Goal: Information Seeking & Learning: Find specific fact

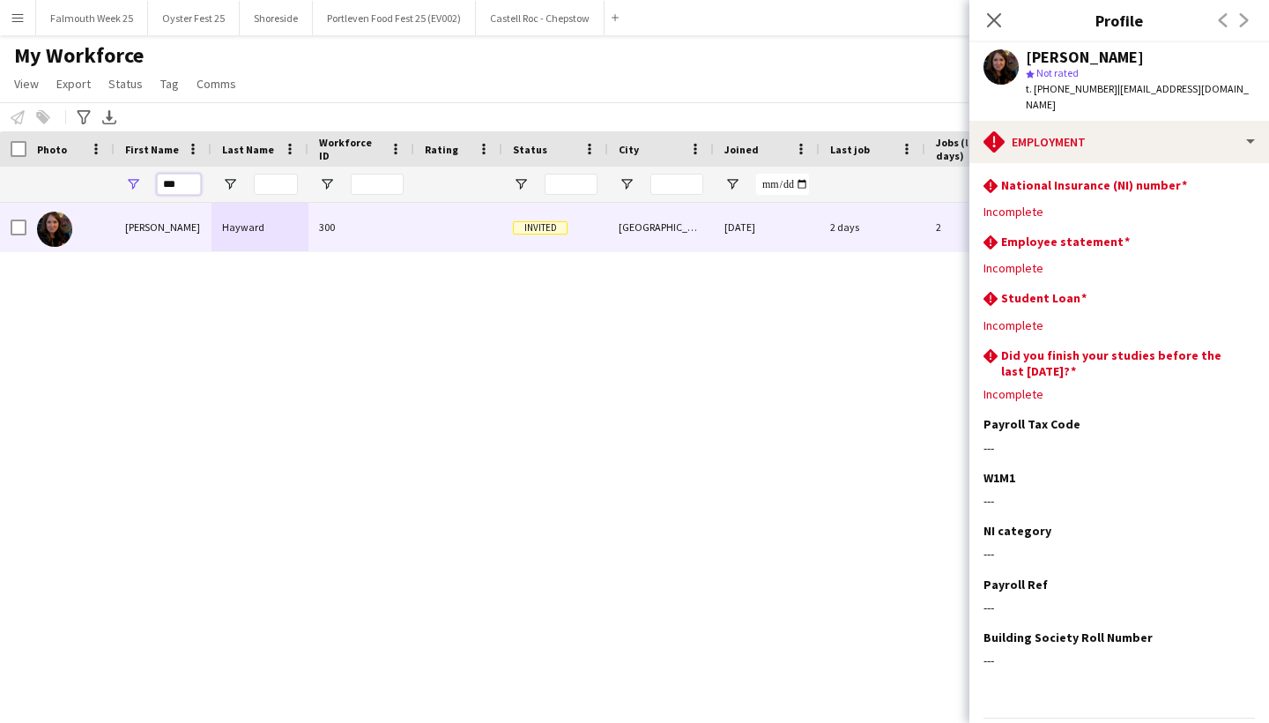
click at [190, 186] on input "***" at bounding box center [179, 184] width 44 height 21
type input "*"
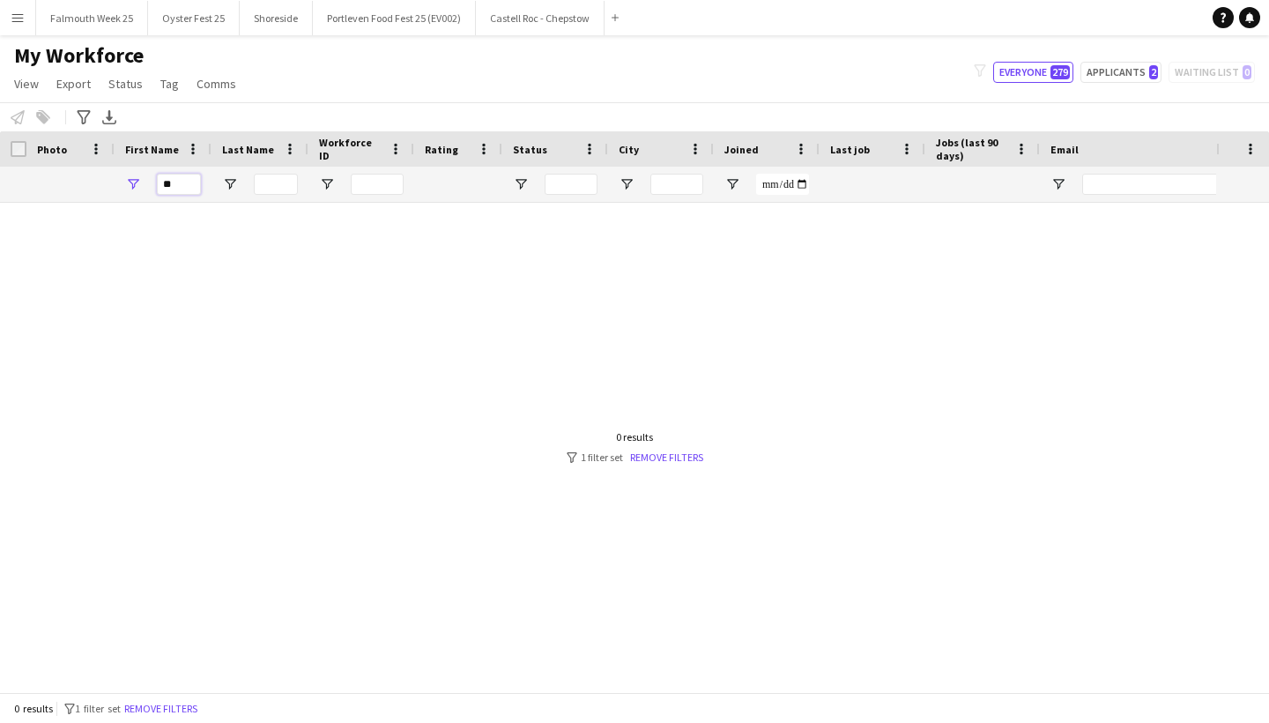
type input "*"
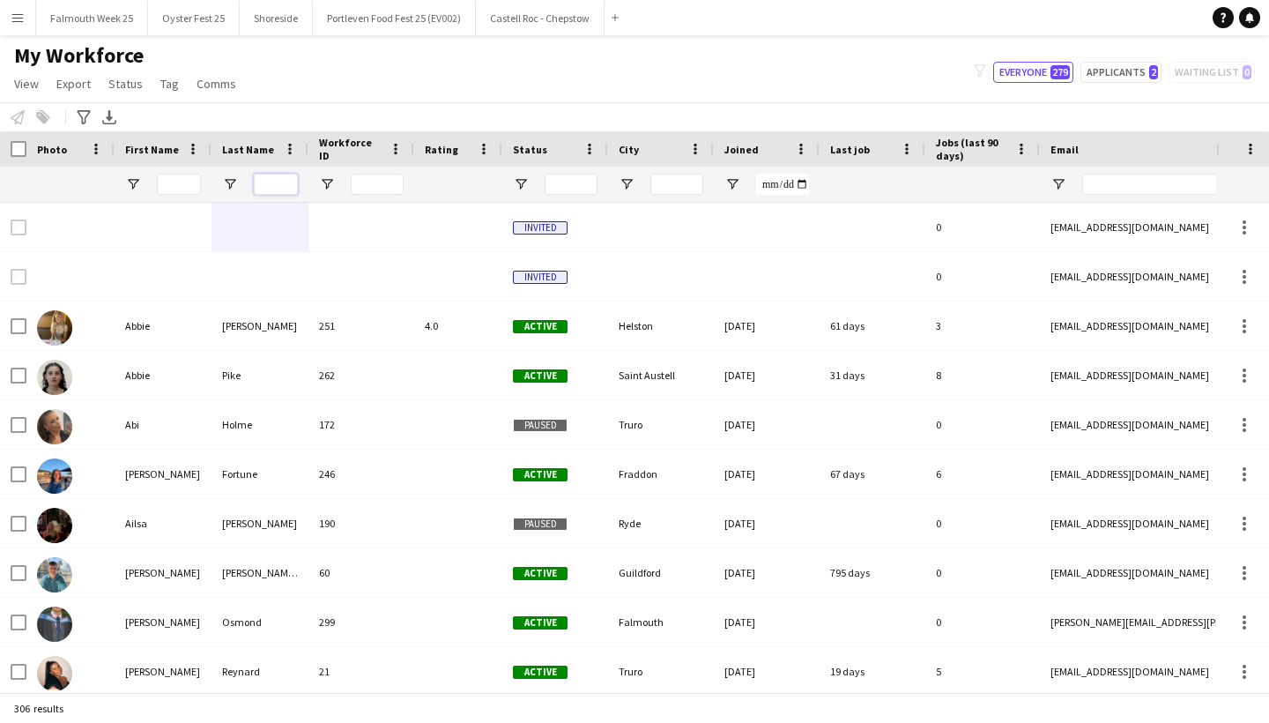
click at [257, 176] on input "Last Name Filter Input" at bounding box center [276, 184] width 44 height 21
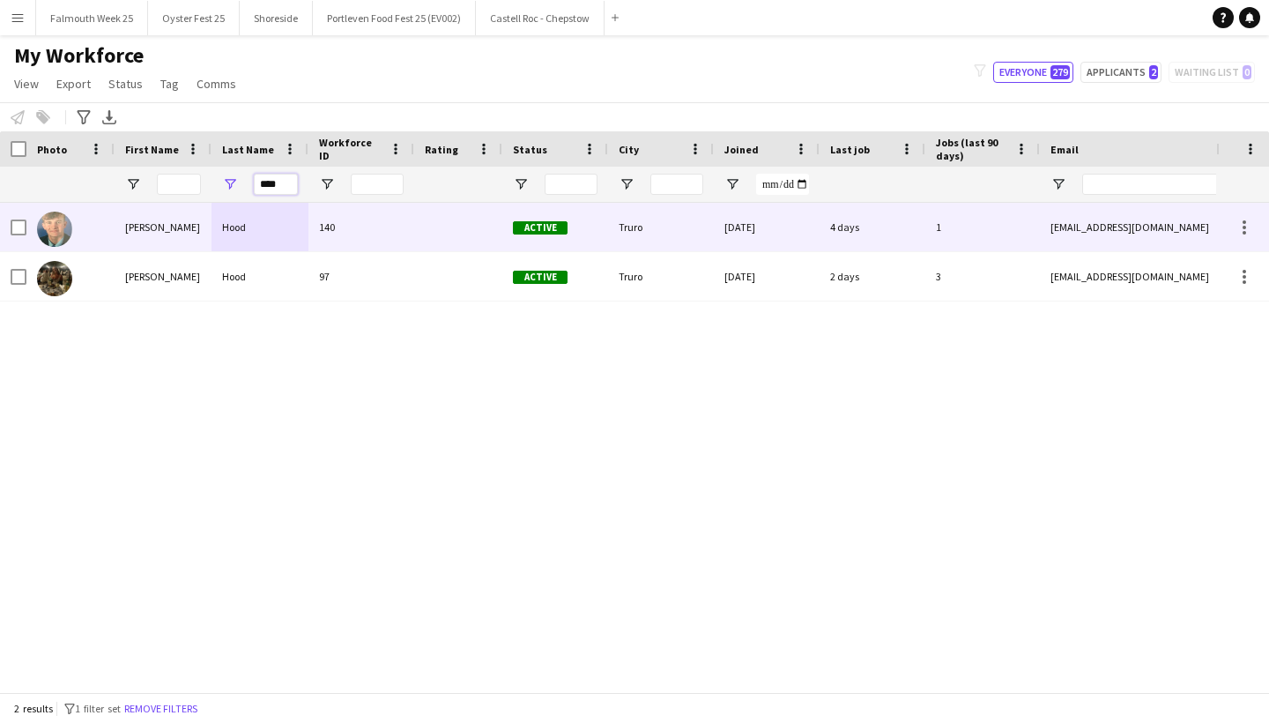
type input "****"
click at [135, 219] on div "[PERSON_NAME]" at bounding box center [163, 227] width 97 height 48
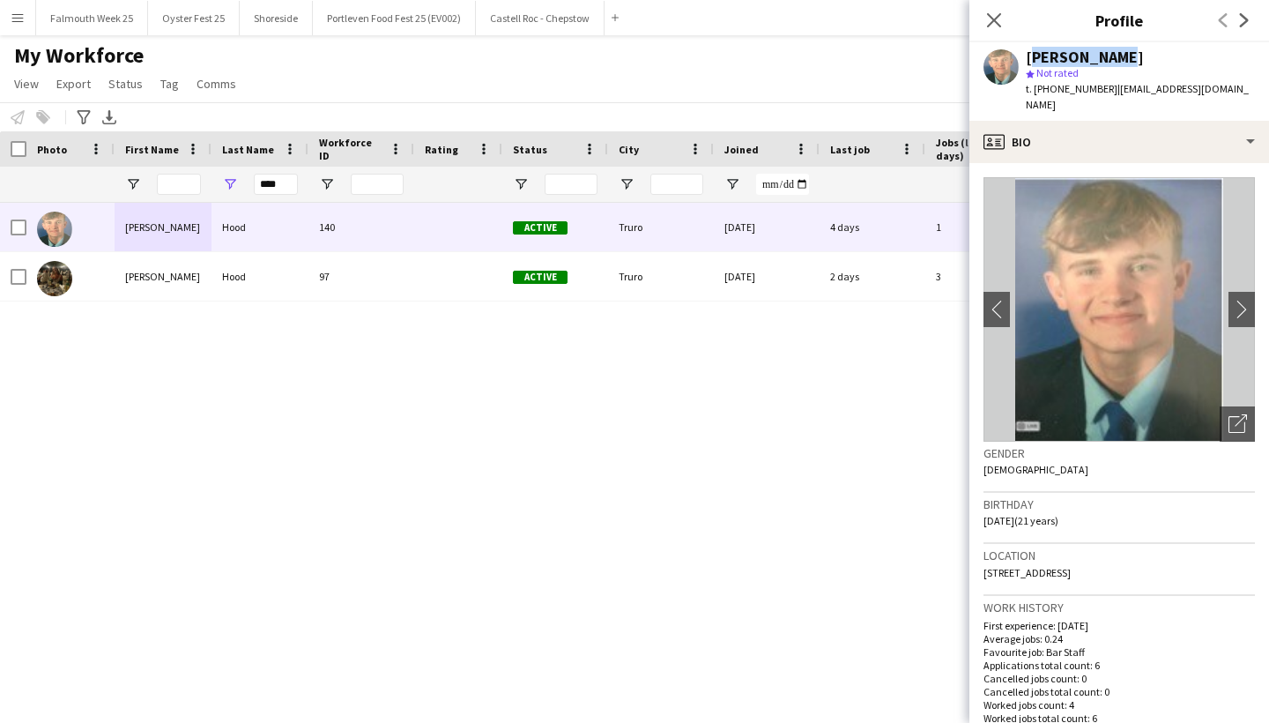
drag, startPoint x: 1123, startPoint y: 54, endPoint x: 1027, endPoint y: 53, distance: 96.1
click at [1027, 53] on div "[PERSON_NAME]" at bounding box center [1140, 57] width 229 height 16
copy div "[PERSON_NAME]"
drag, startPoint x: 986, startPoint y: 502, endPoint x: 1033, endPoint y: 507, distance: 47.9
click at [1033, 514] on span "[DATE] (21 years)" at bounding box center [1021, 520] width 75 height 13
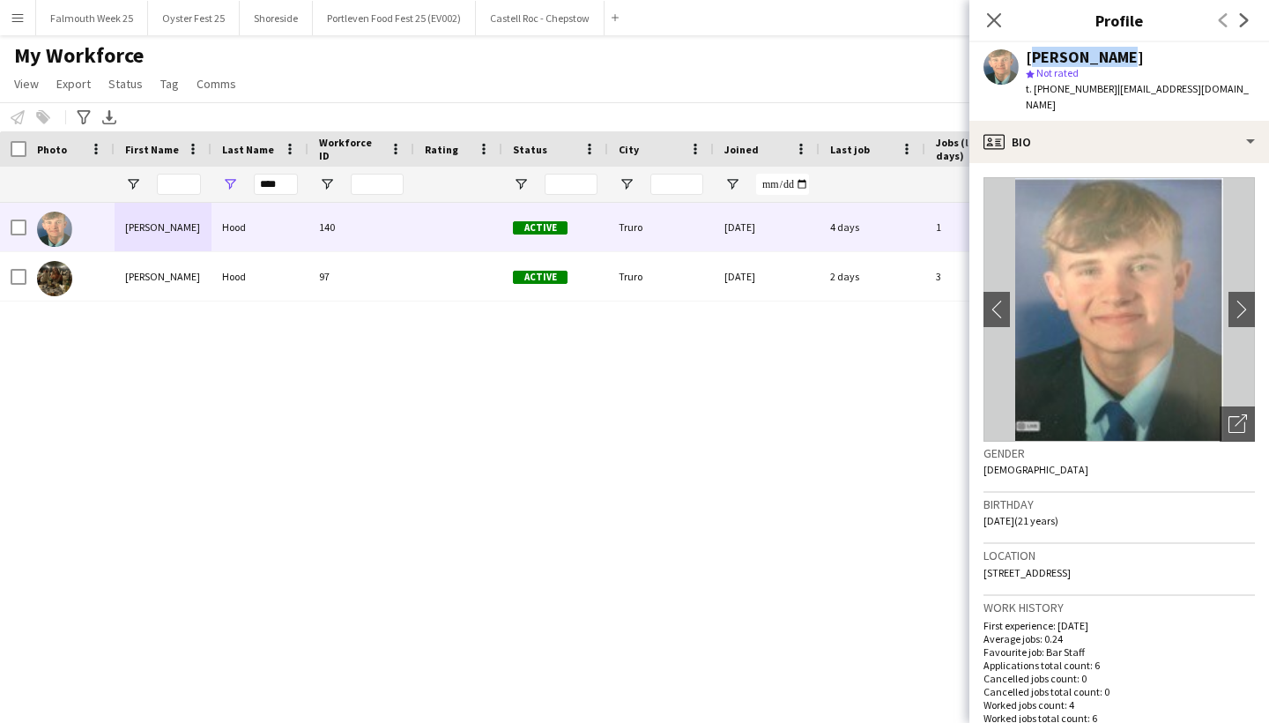
copy span "[DATE]"
drag, startPoint x: 983, startPoint y: 551, endPoint x: 1141, endPoint y: 555, distance: 157.9
click at [1141, 555] on app-crew-profile-bio "chevron-left chevron-right Open photos pop-in Gender [DEMOGRAPHIC_DATA] Birthda…" at bounding box center [1120, 443] width 300 height 560
copy span "[STREET_ADDRESS]"
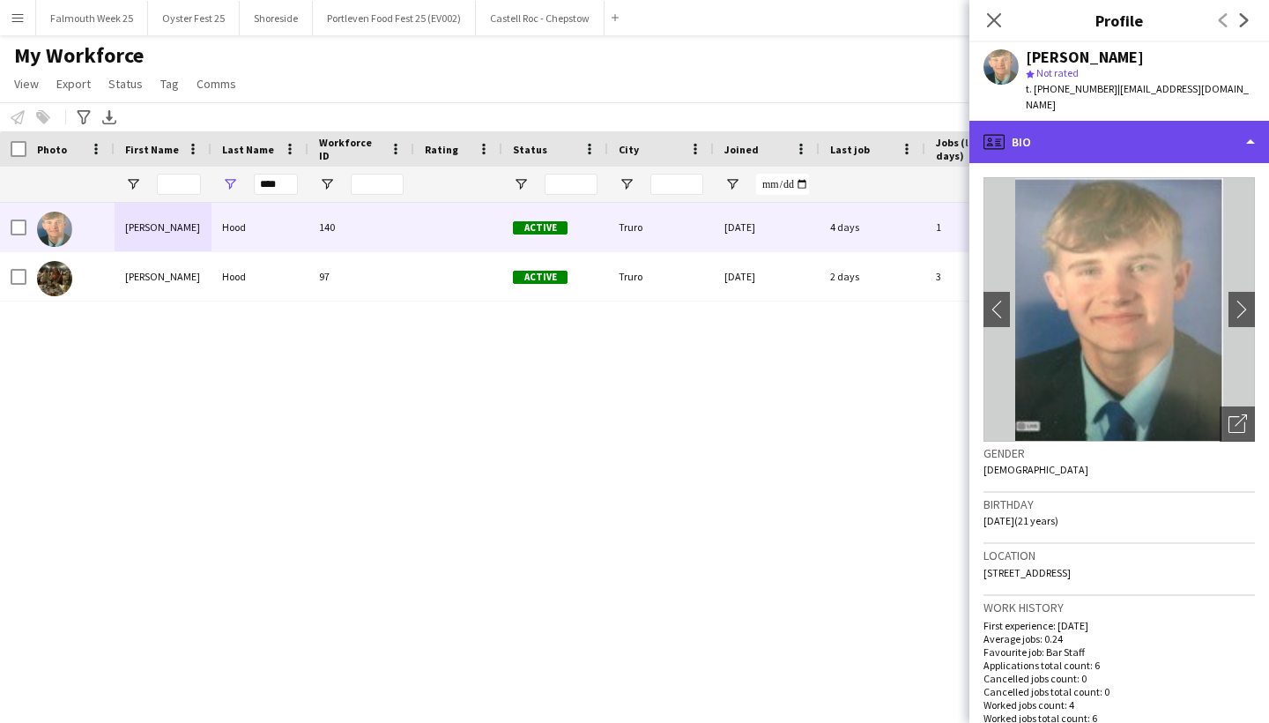
click at [1140, 121] on div "profile Bio" at bounding box center [1120, 142] width 300 height 42
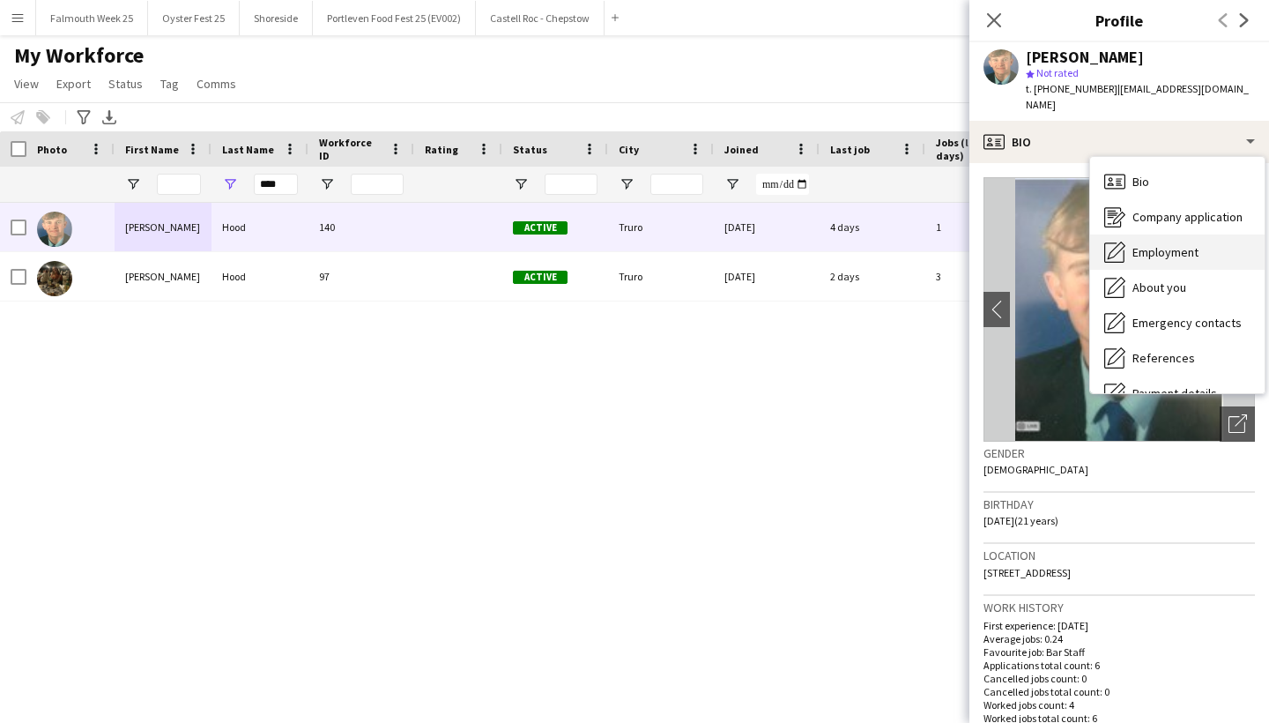
click at [1152, 244] on span "Employment" at bounding box center [1166, 252] width 66 height 16
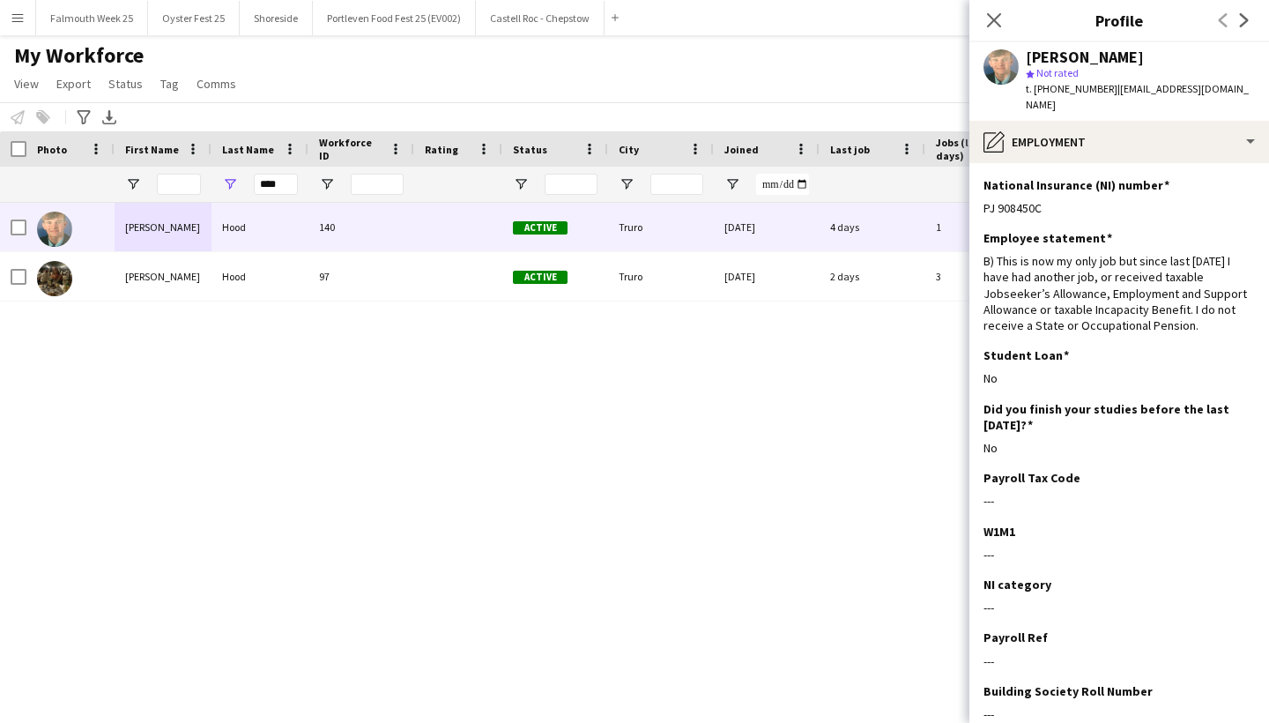
drag, startPoint x: 1050, startPoint y: 194, endPoint x: 979, endPoint y: 193, distance: 70.5
click at [979, 193] on app-section-data-types "National Insurance (NI) number Edit this field PJ 908450C Employee statement Ed…" at bounding box center [1120, 443] width 300 height 560
copy div "PJ 908450C"
drag, startPoint x: 983, startPoint y: 356, endPoint x: 1007, endPoint y: 356, distance: 23.8
click at [1007, 356] on app-section-data-types "National Insurance (NI) number Edit this field PJ 908450C Employee statement Ed…" at bounding box center [1120, 443] width 300 height 560
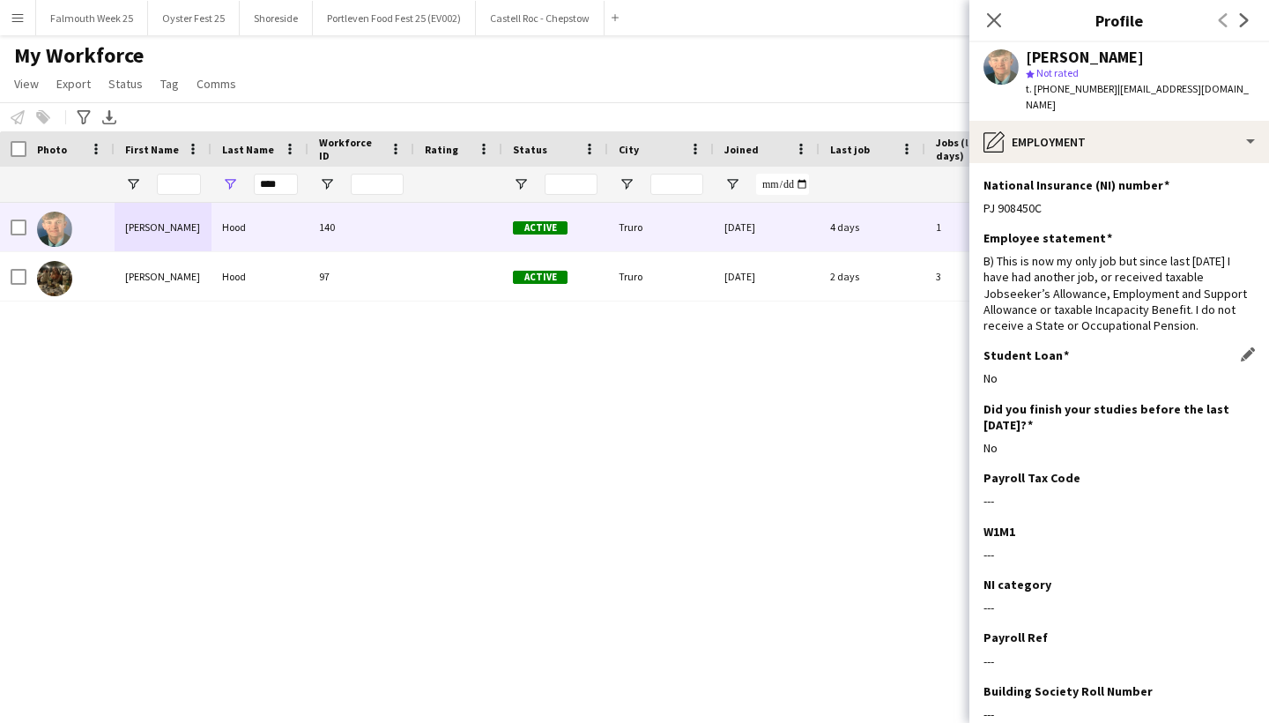
copy div "No"
drag, startPoint x: 982, startPoint y: 241, endPoint x: 1114, endPoint y: 309, distance: 148.6
click at [1114, 309] on app-section-data-types "National Insurance (NI) number Edit this field PJ 908450C Employee statement Ed…" at bounding box center [1120, 443] width 300 height 560
copy div "B) This is now my only job but since last [DATE] I have had another job, or rec…"
drag, startPoint x: 1112, startPoint y: 91, endPoint x: 1219, endPoint y: 91, distance: 107.6
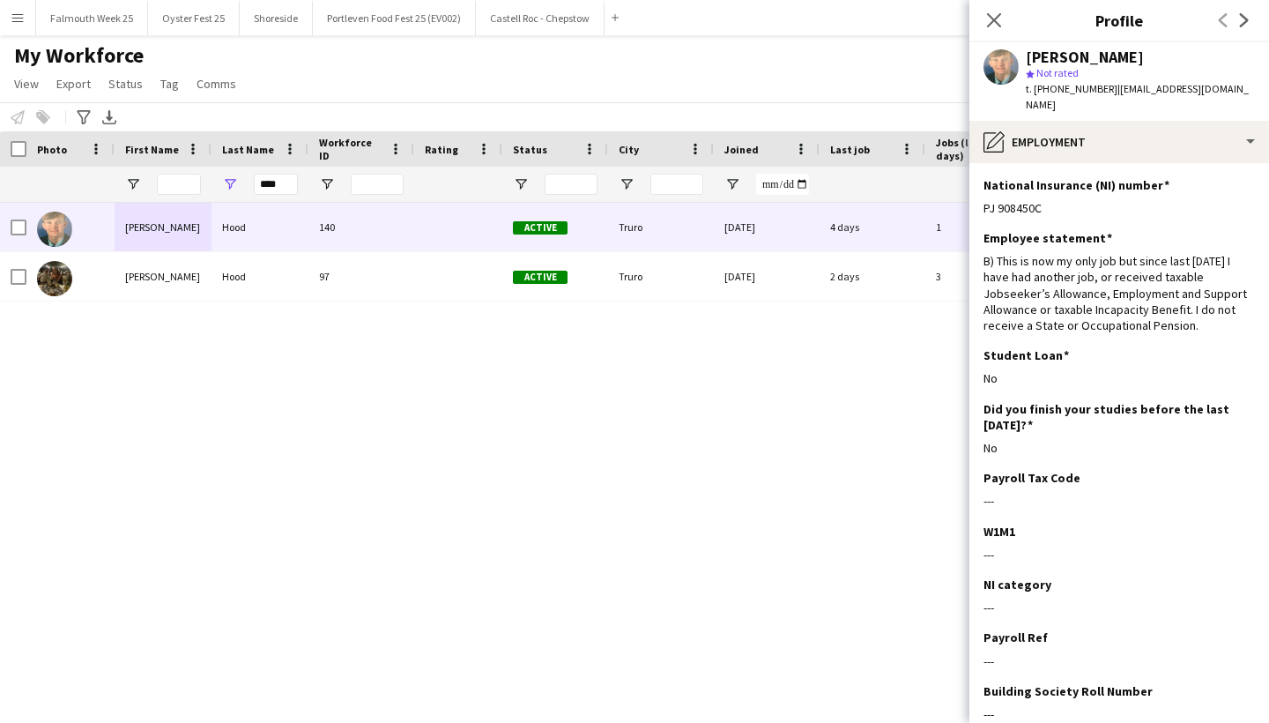
click at [1219, 91] on div "[PERSON_NAME] star Not rated t. [PHONE_NUMBER] | [EMAIL_ADDRESS][DOMAIN_NAME]" at bounding box center [1120, 81] width 300 height 78
copy span "[EMAIL_ADDRESS][DOMAIN_NAME]"
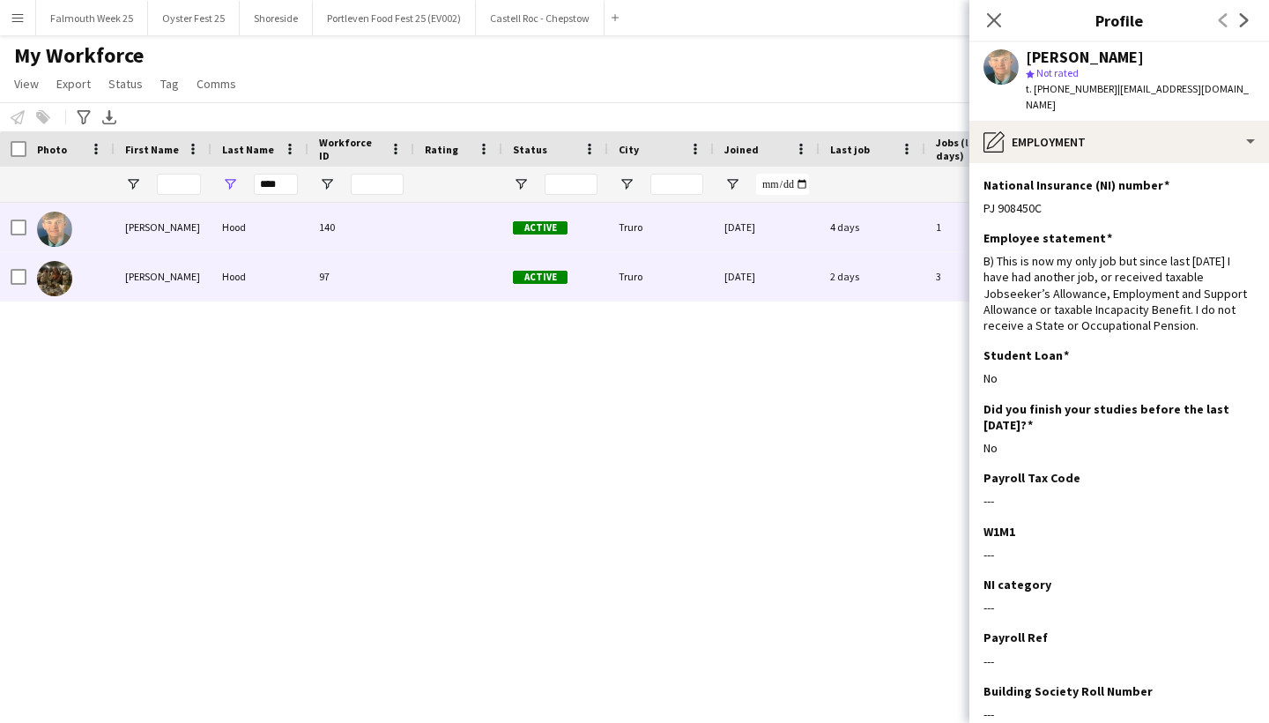
click at [395, 273] on div "97" at bounding box center [362, 276] width 106 height 48
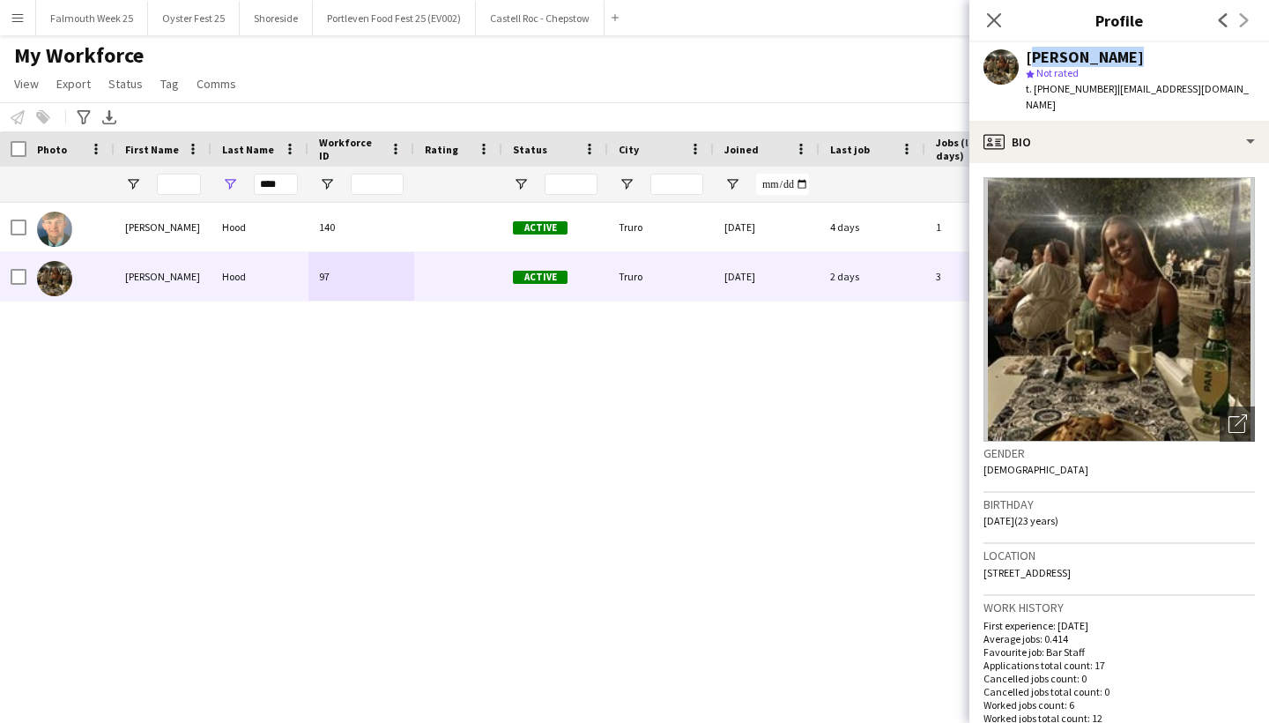
drag, startPoint x: 1025, startPoint y: 54, endPoint x: 1116, endPoint y: 56, distance: 90.8
click at [1116, 56] on div "[PERSON_NAME] star Not rated t. [PHONE_NUMBER] | [EMAIL_ADDRESS][DOMAIN_NAME]" at bounding box center [1120, 81] width 300 height 78
copy div "[PERSON_NAME]"
drag, startPoint x: 983, startPoint y: 504, endPoint x: 1035, endPoint y: 508, distance: 52.1
click at [1035, 508] on app-crew-profile-bio "Open photos pop-in Gender [DEMOGRAPHIC_DATA] Birthday [DEMOGRAPHIC_DATA] (23 ye…" at bounding box center [1120, 443] width 300 height 560
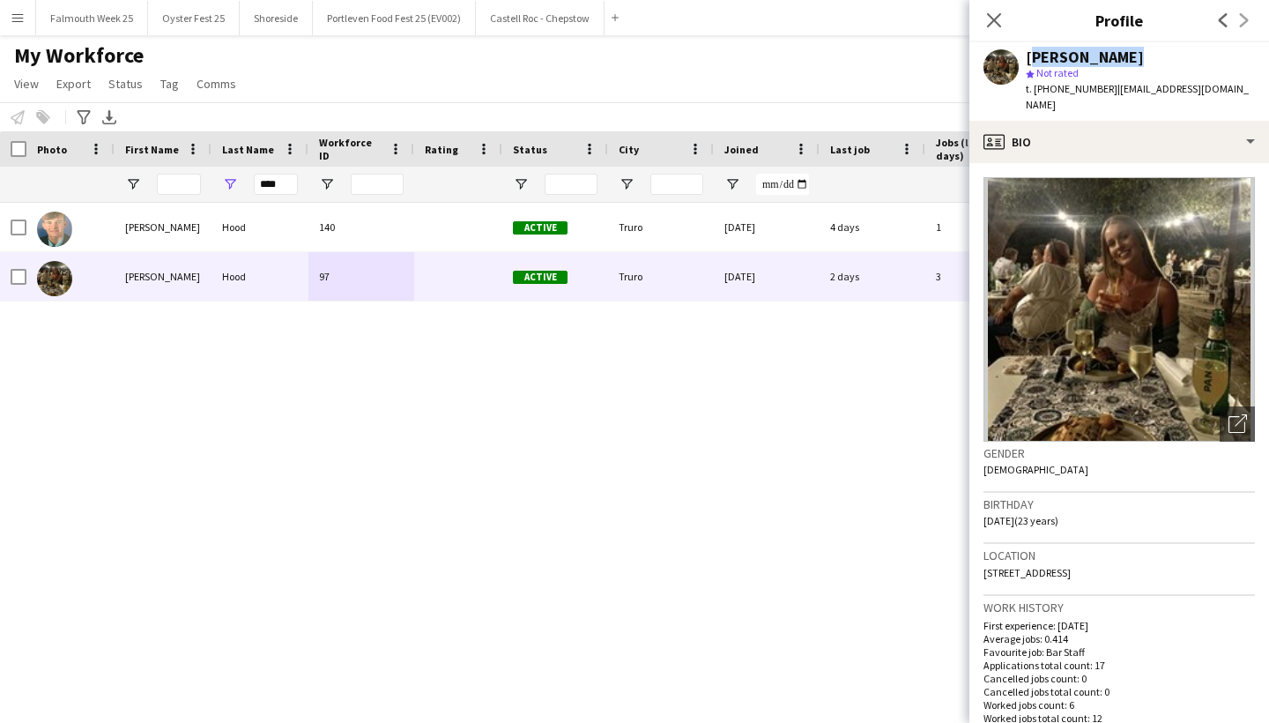
copy span "[DATE]"
drag, startPoint x: 983, startPoint y: 555, endPoint x: 1143, endPoint y: 559, distance: 160.5
click at [1143, 559] on app-crew-profile-bio "Open photos pop-in Gender [DEMOGRAPHIC_DATA] Birthday [DEMOGRAPHIC_DATA] (23 ye…" at bounding box center [1120, 443] width 300 height 560
copy span "[STREET_ADDRESS]"
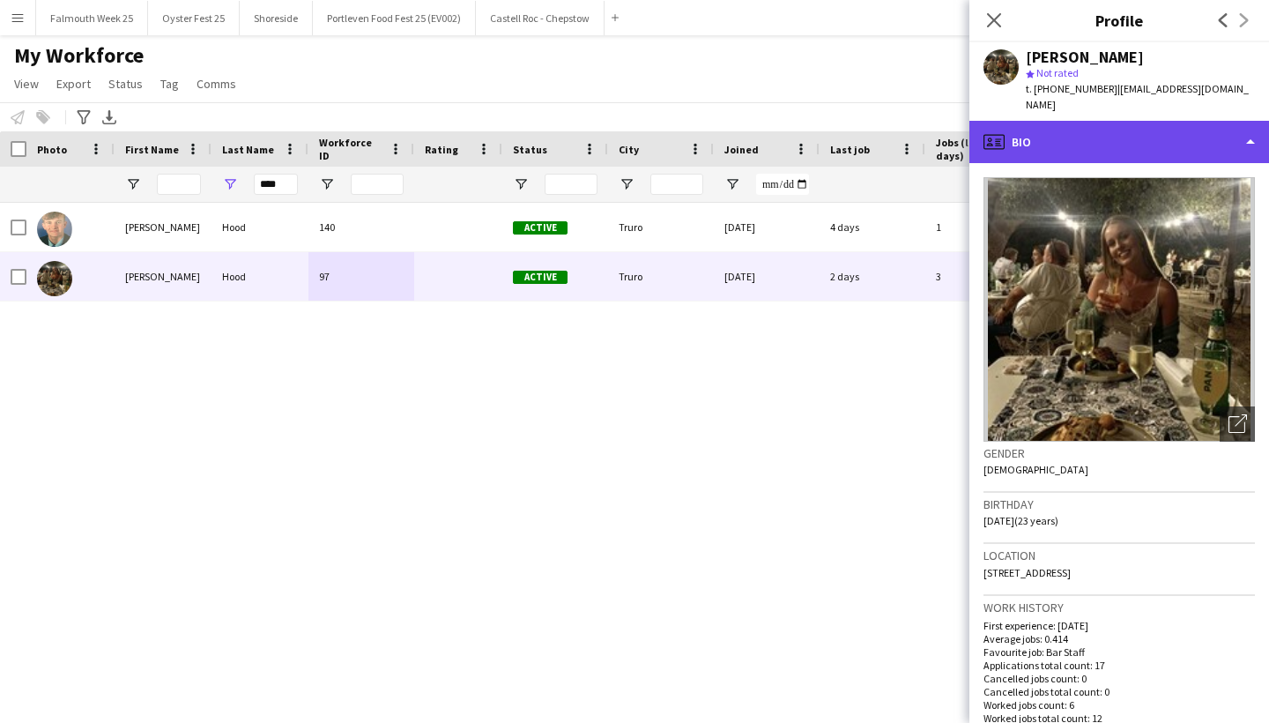
click at [1186, 121] on div "profile Bio" at bounding box center [1120, 142] width 300 height 42
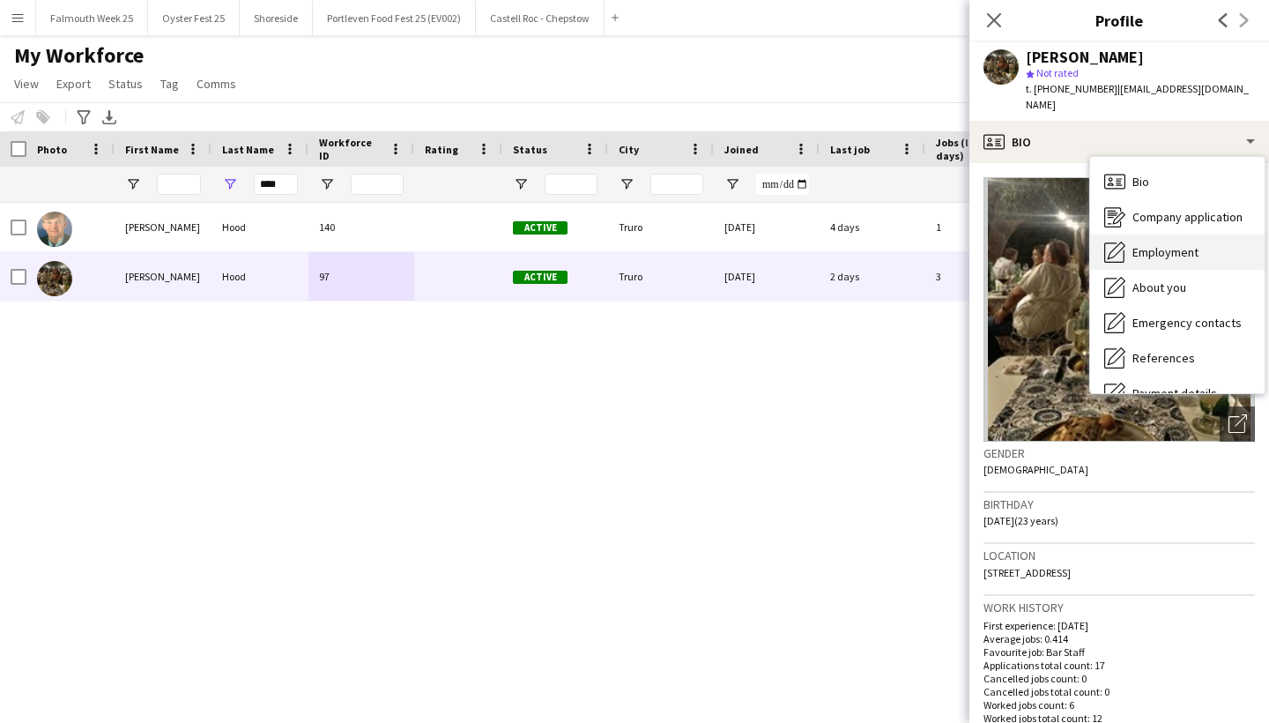
click at [1183, 234] on div "Employment Employment" at bounding box center [1178, 251] width 175 height 35
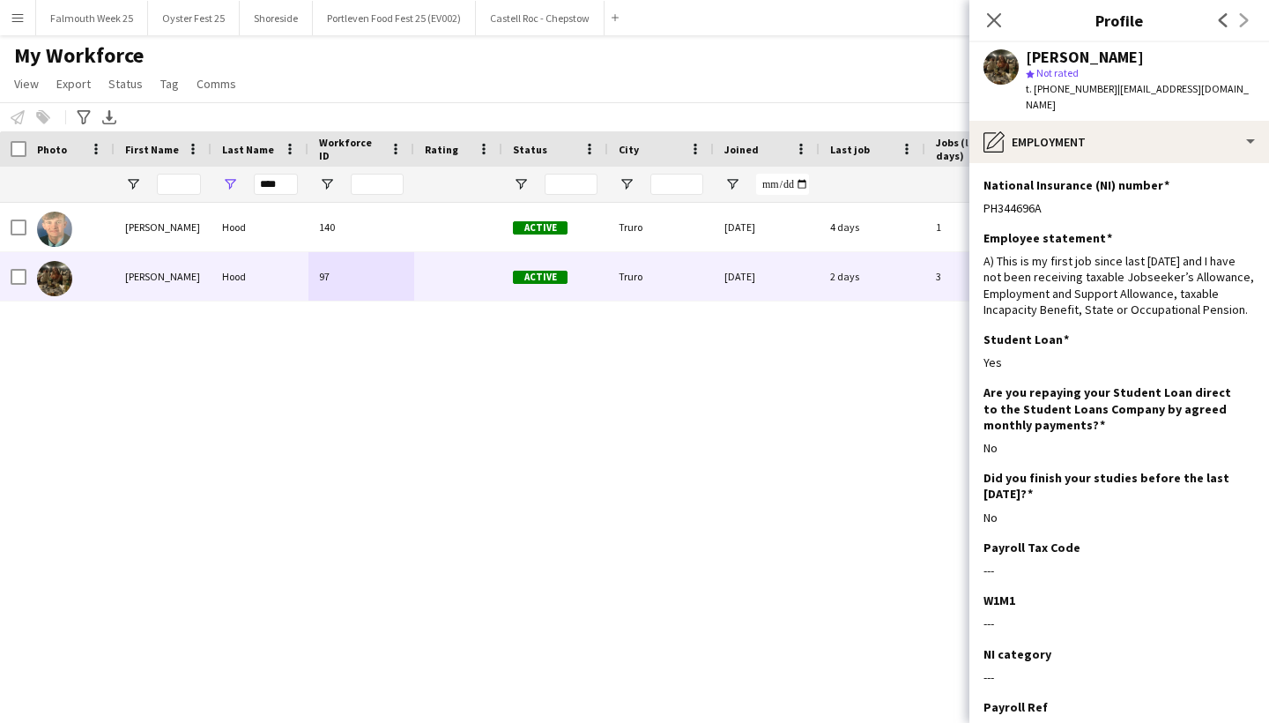
drag, startPoint x: 1047, startPoint y: 194, endPoint x: 976, endPoint y: 194, distance: 71.4
click at [976, 194] on app-section-data-types "National Insurance (NI) number Edit this field PH344696A Employee statement Edi…" at bounding box center [1120, 443] width 300 height 560
drag, startPoint x: 984, startPoint y: 346, endPoint x: 1015, endPoint y: 346, distance: 30.9
click at [1015, 354] on div "Yes" at bounding box center [1120, 362] width 272 height 16
drag, startPoint x: 986, startPoint y: 246, endPoint x: 1250, endPoint y: 296, distance: 269.2
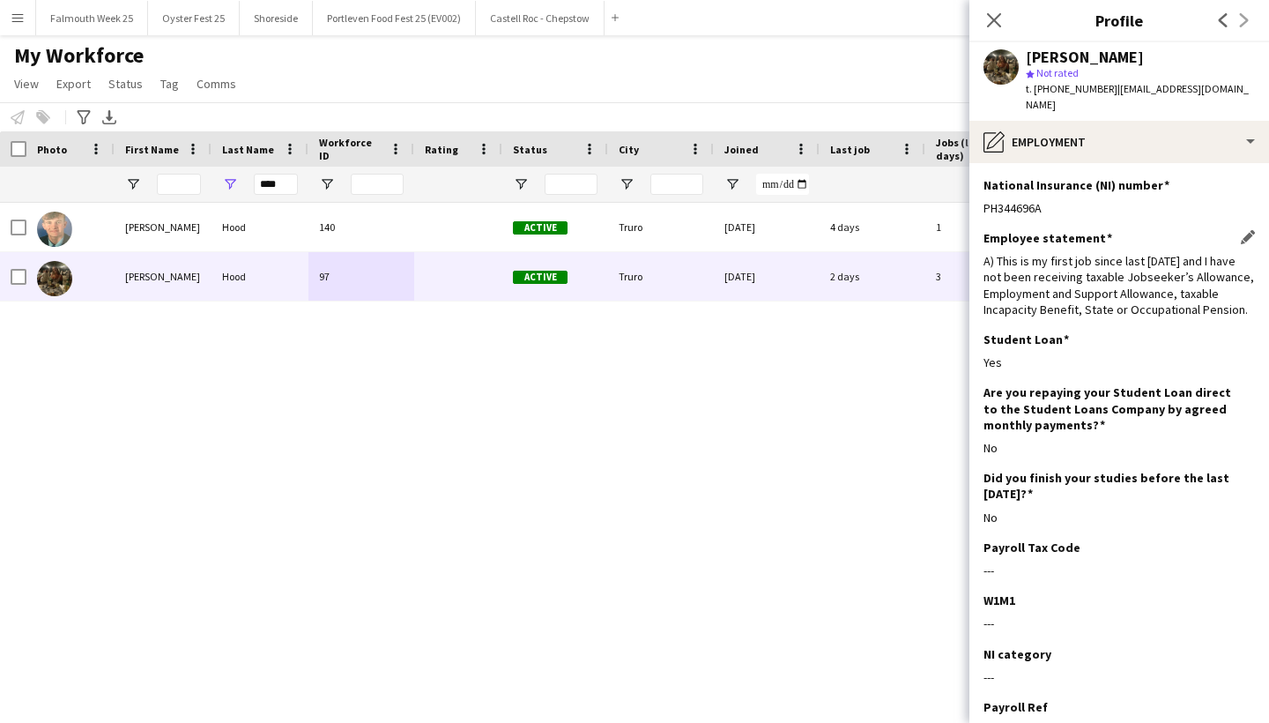
click at [1250, 296] on div "A) This is my first job since last [DATE] and I have not been receiving taxable…" at bounding box center [1120, 285] width 272 height 64
drag, startPoint x: 1110, startPoint y: 90, endPoint x: 1238, endPoint y: 85, distance: 127.9
click at [1238, 85] on div "[PERSON_NAME] star Not rated t. [PHONE_NUMBER] | [EMAIL_ADDRESS][DOMAIN_NAME]" at bounding box center [1120, 81] width 300 height 78
click at [268, 182] on input "****" at bounding box center [276, 184] width 44 height 21
drag, startPoint x: 291, startPoint y: 184, endPoint x: 241, endPoint y: 185, distance: 50.3
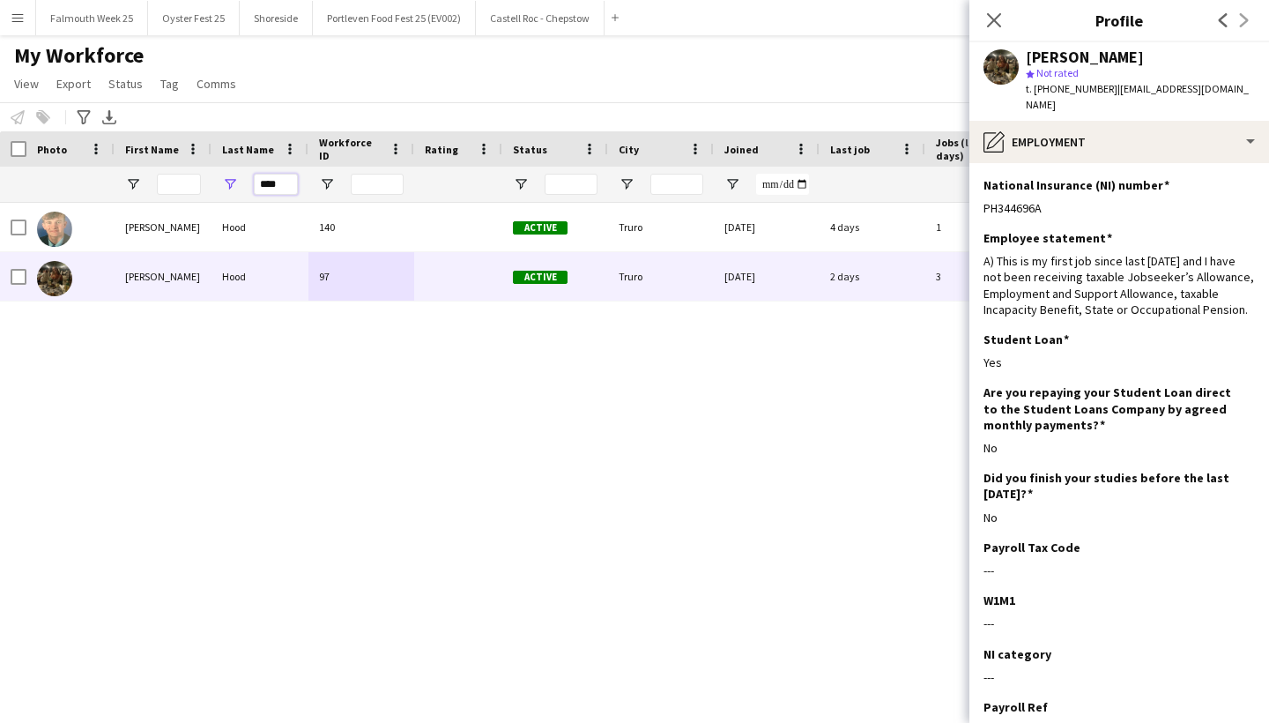
click at [241, 185] on div "****" at bounding box center [260, 184] width 97 height 35
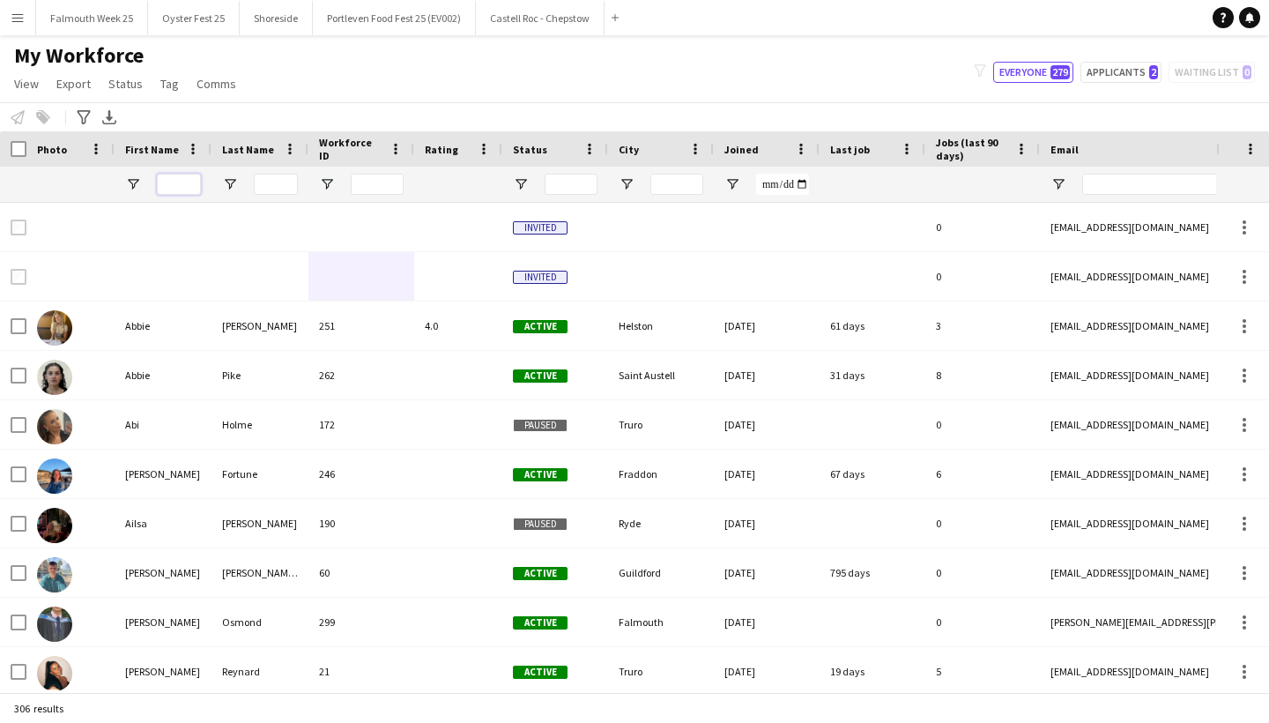
click at [180, 182] on input "First Name Filter Input" at bounding box center [179, 184] width 44 height 21
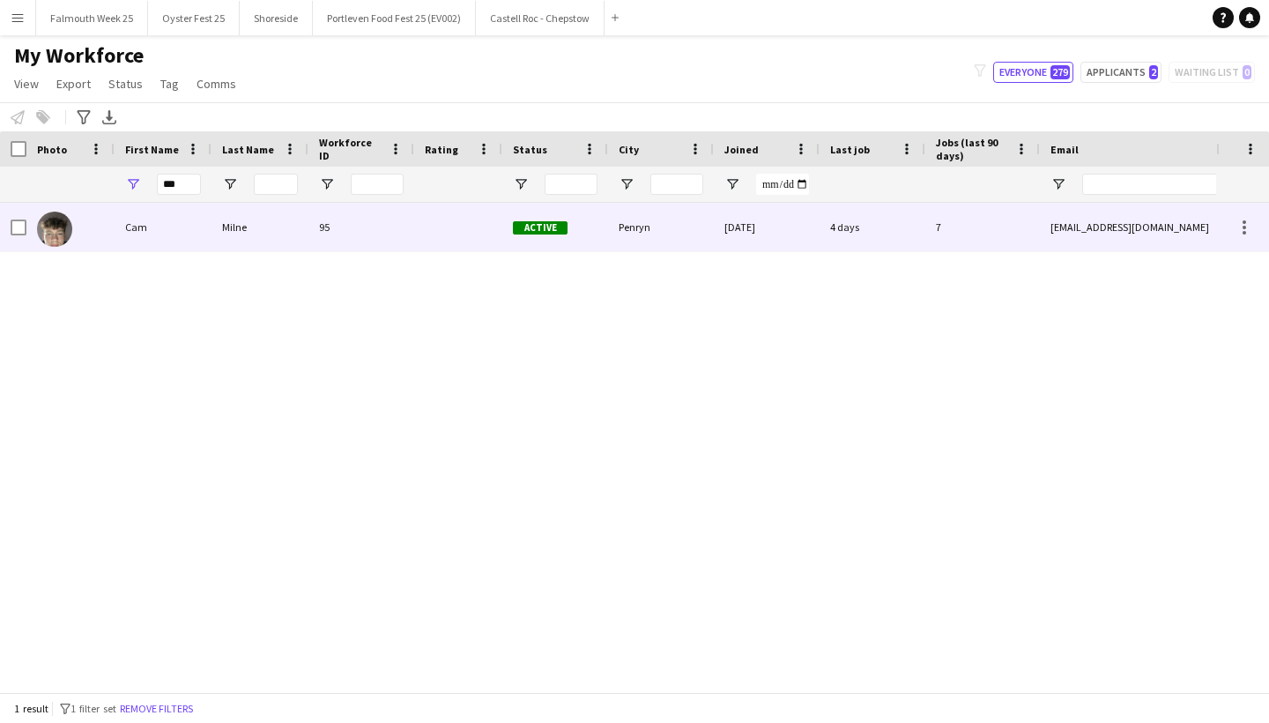
click at [211, 225] on div "Cam" at bounding box center [163, 227] width 97 height 48
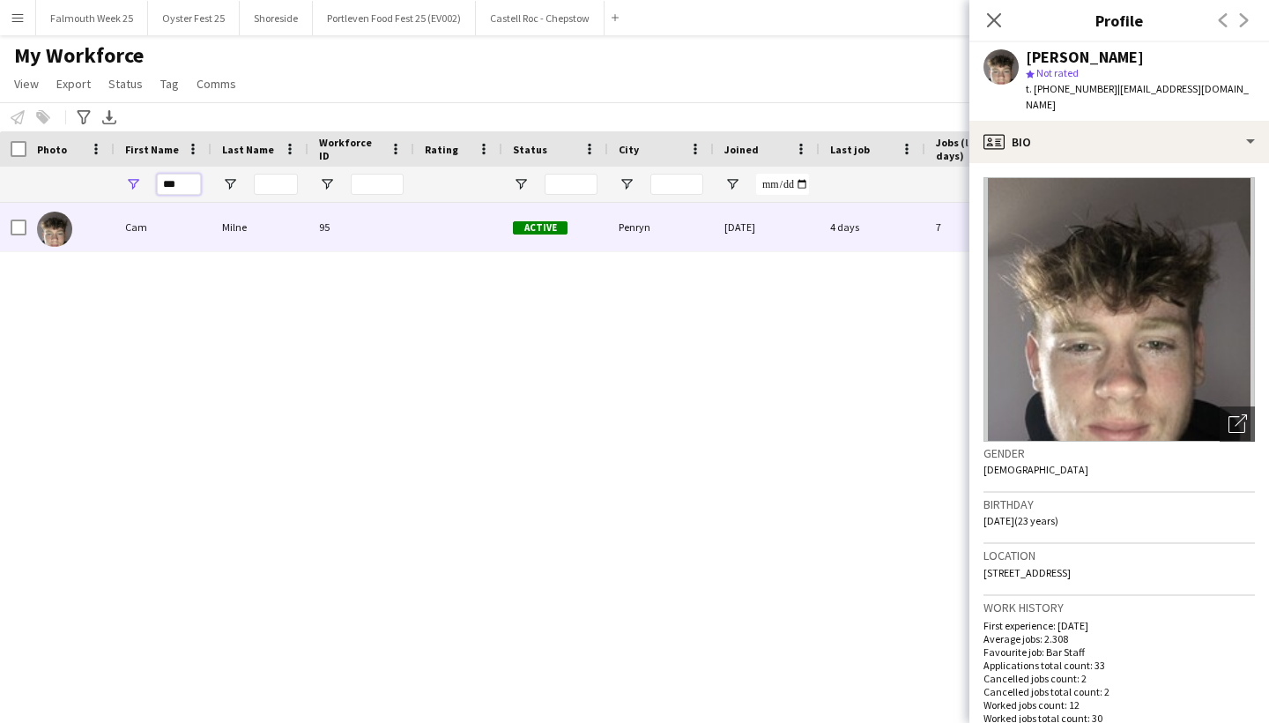
click at [189, 190] on input "***" at bounding box center [179, 184] width 44 height 21
type input "*"
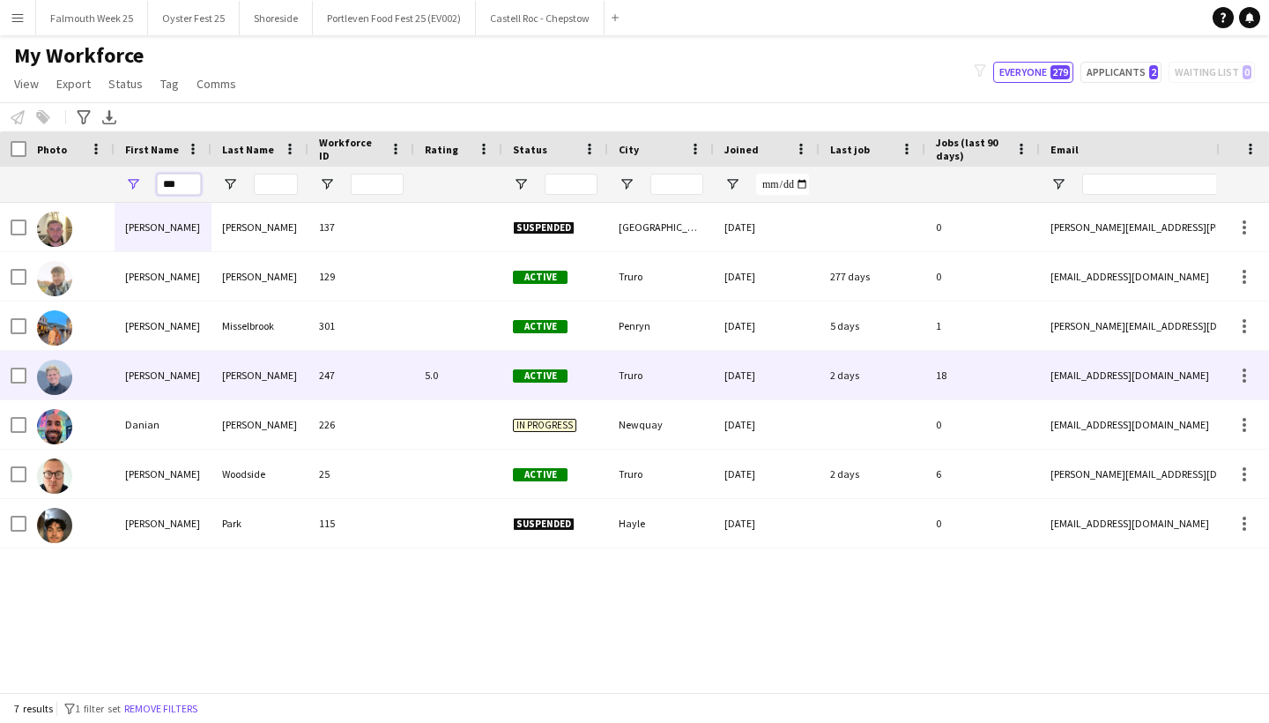
type input "***"
click at [138, 370] on div "[PERSON_NAME]" at bounding box center [163, 375] width 97 height 48
